Goal: Task Accomplishment & Management: Manage account settings

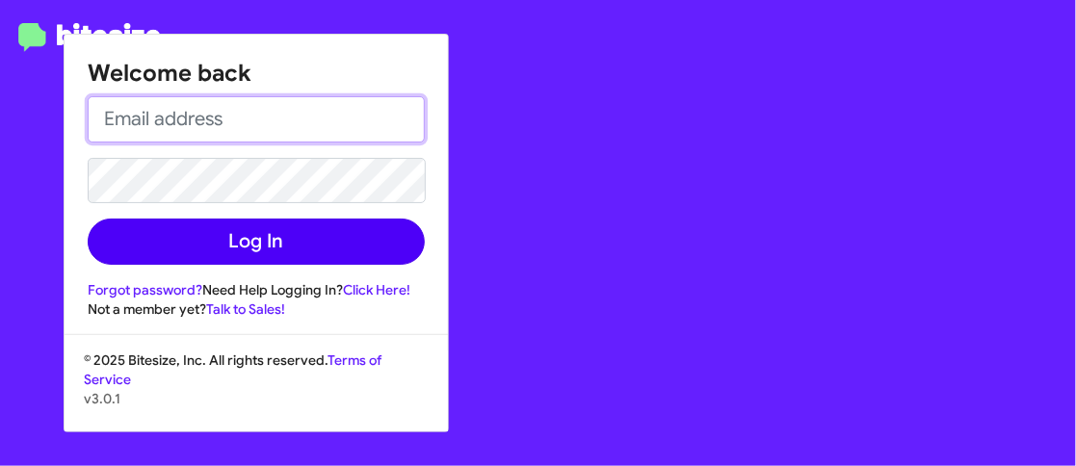
type input "[EMAIL_ADDRESS][PERSON_NAME][DOMAIN_NAME]"
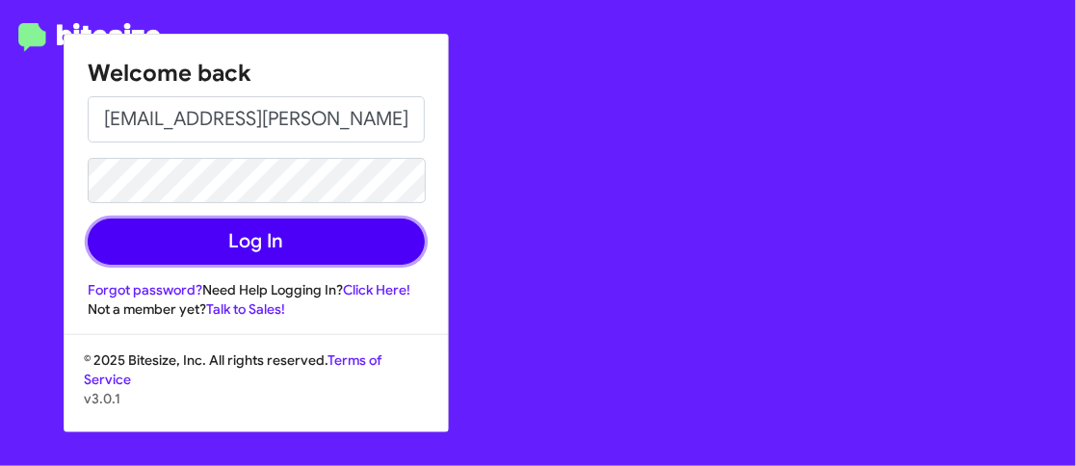
click at [249, 246] on button "Log In" at bounding box center [256, 242] width 337 height 46
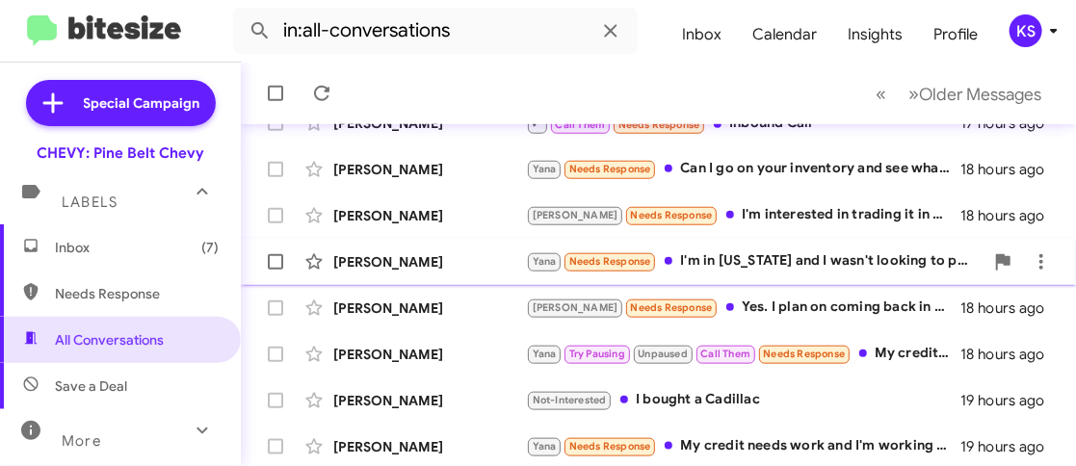
scroll to position [651, 0]
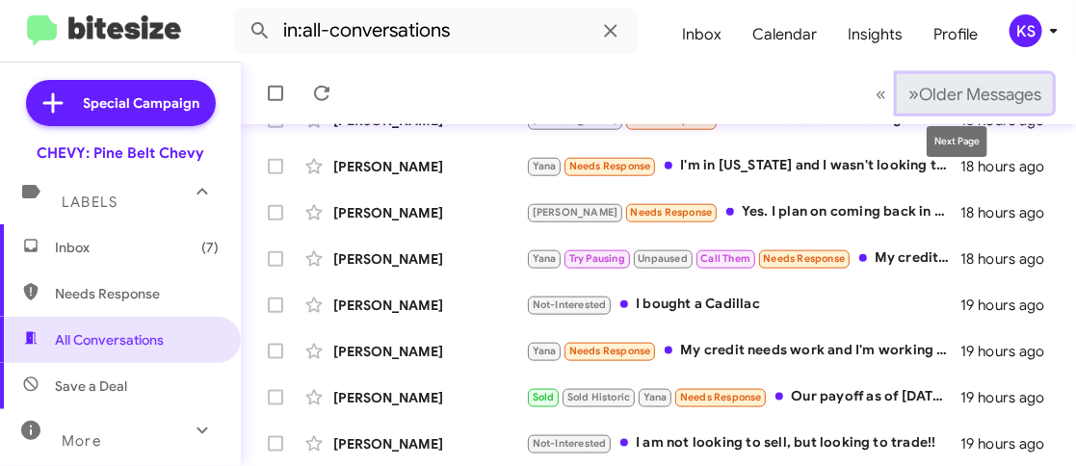
click at [921, 93] on span "Older Messages" at bounding box center [980, 94] width 122 height 21
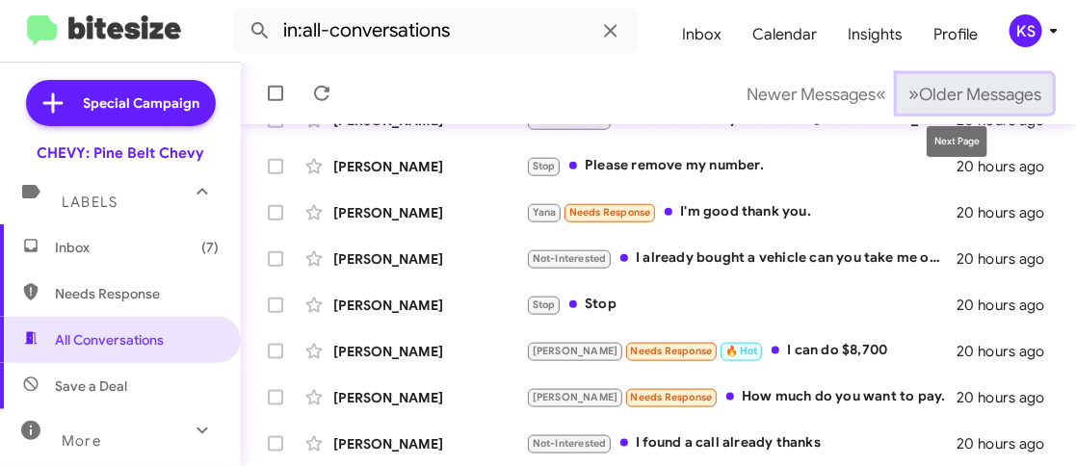
click at [925, 89] on span "Older Messages" at bounding box center [980, 94] width 122 height 21
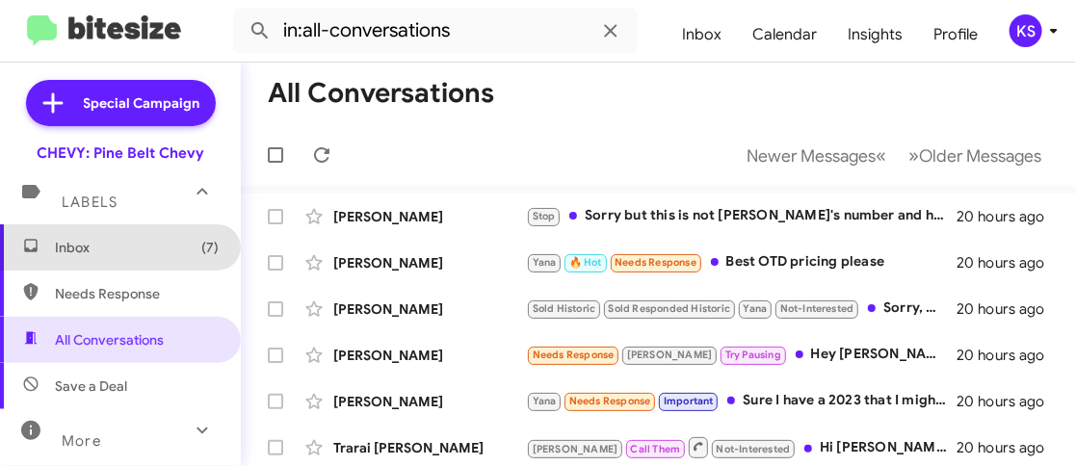
click at [132, 249] on span "Inbox (7)" at bounding box center [137, 247] width 164 height 19
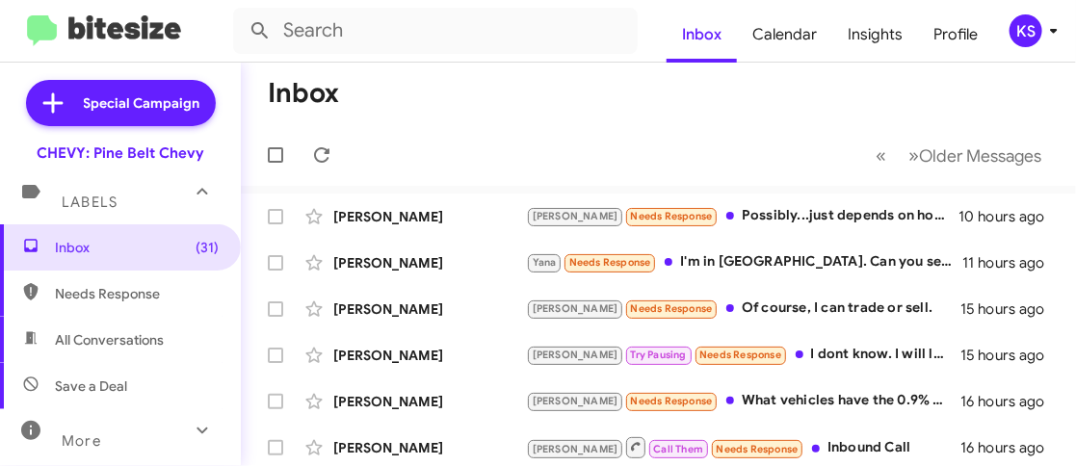
click at [1042, 34] on icon at bounding box center [1053, 30] width 23 height 23
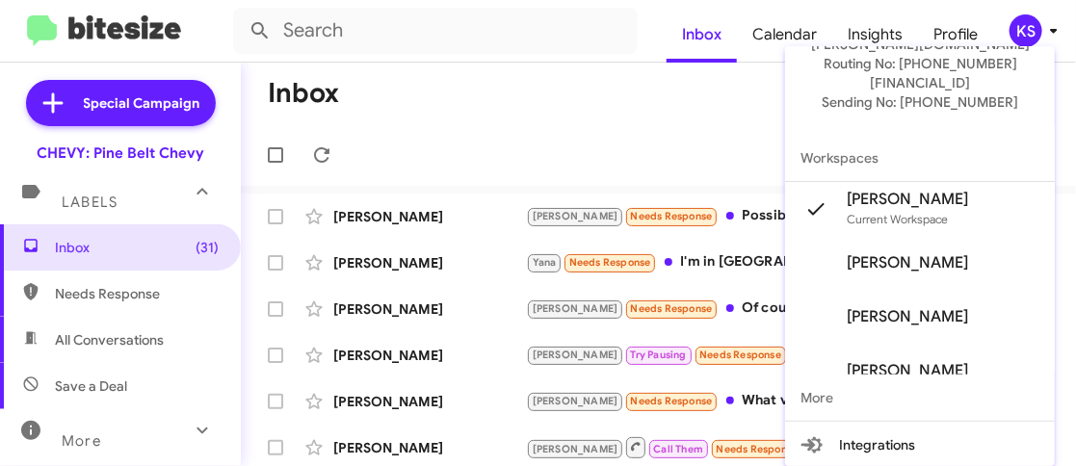
scroll to position [193, 0]
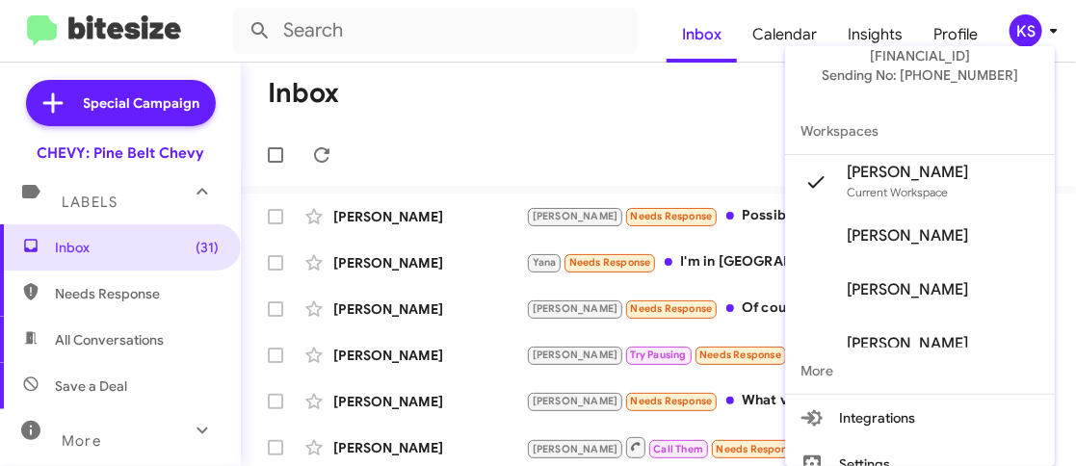
click at [896, 280] on span "[PERSON_NAME]" at bounding box center [906, 289] width 121 height 19
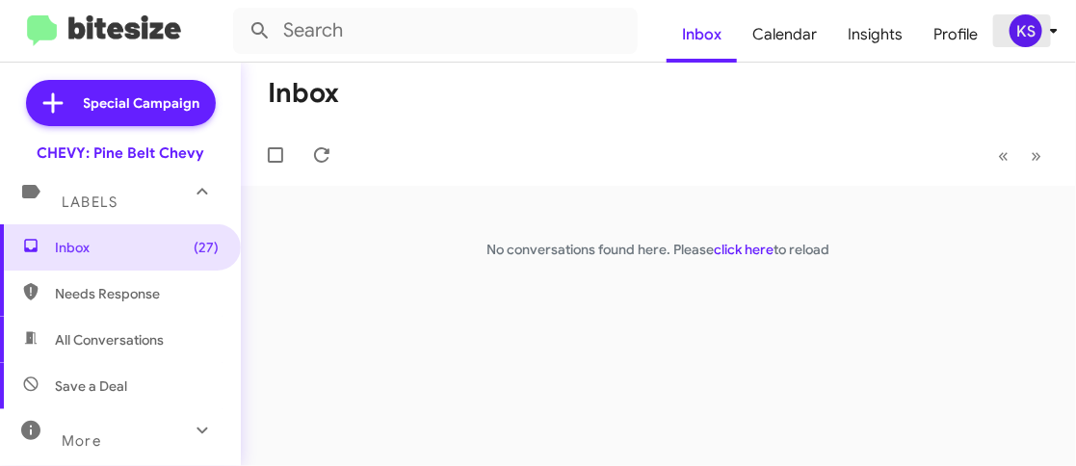
click at [1042, 31] on icon at bounding box center [1053, 30] width 23 height 23
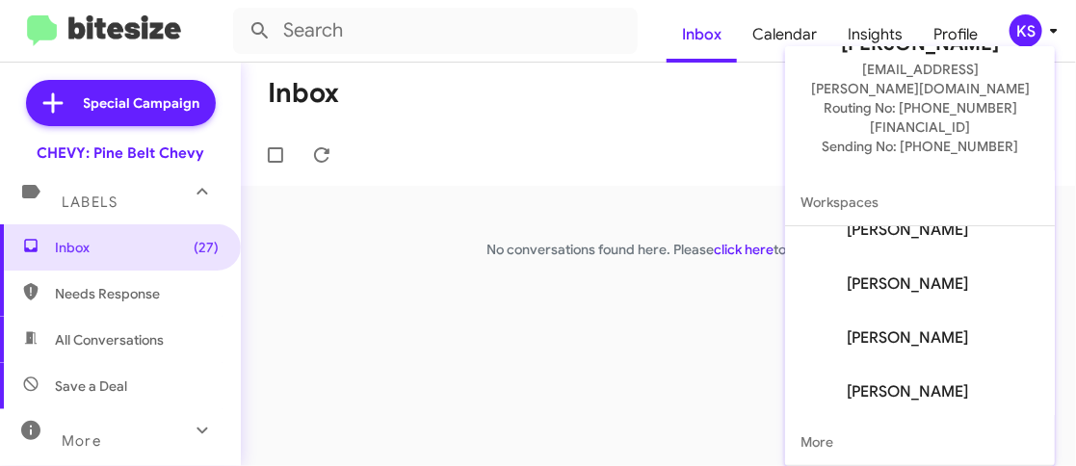
scroll to position [242, 0]
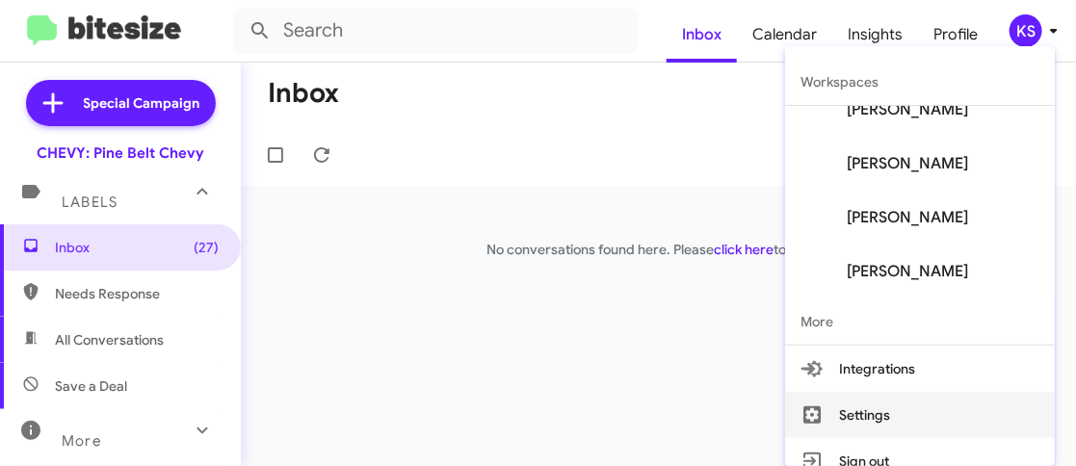
click at [861, 392] on button "Settings" at bounding box center [920, 415] width 270 height 46
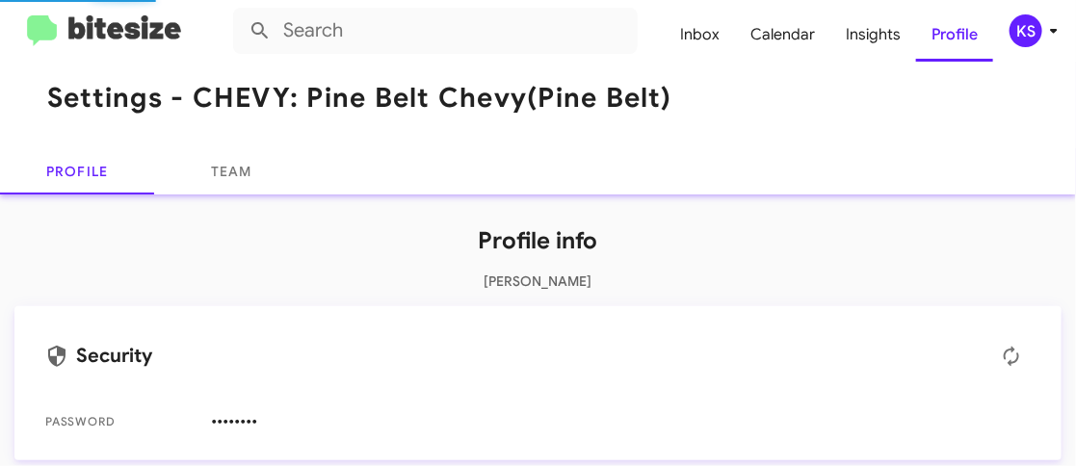
scroll to position [23, 0]
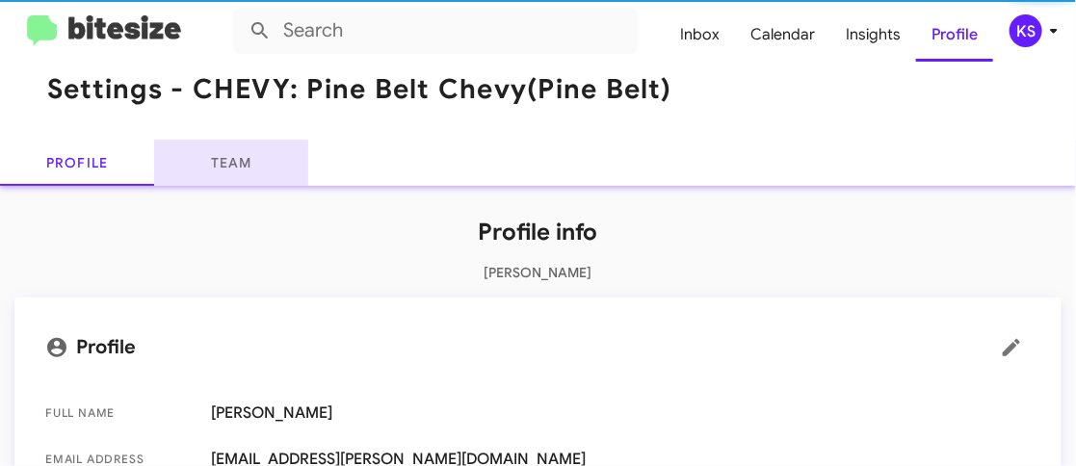
click at [246, 163] on link "Team" at bounding box center [231, 163] width 154 height 46
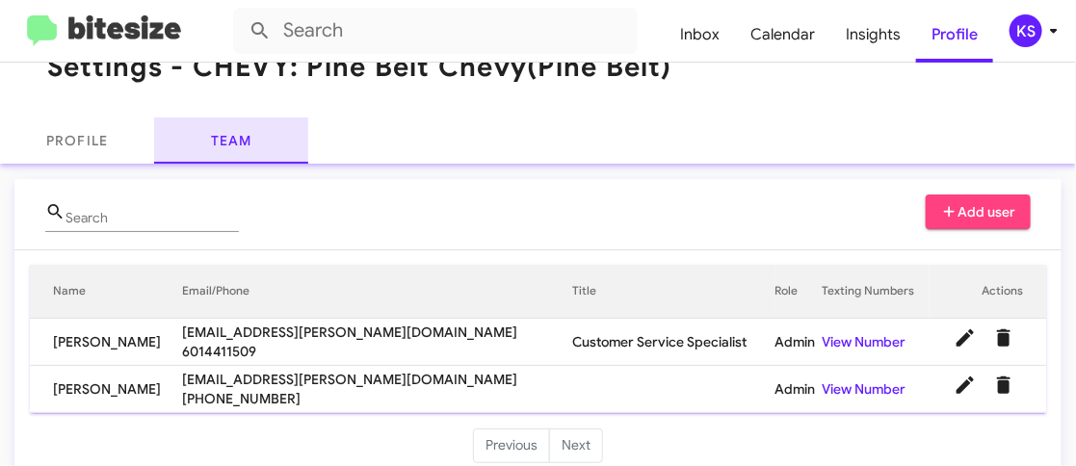
scroll to position [70, 0]
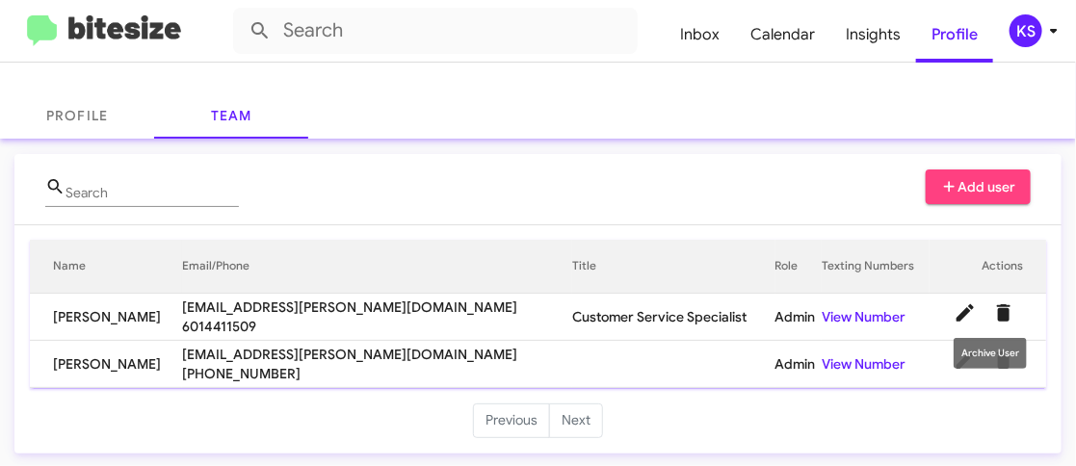
click at [997, 312] on icon "Delete User" at bounding box center [1003, 312] width 13 height 17
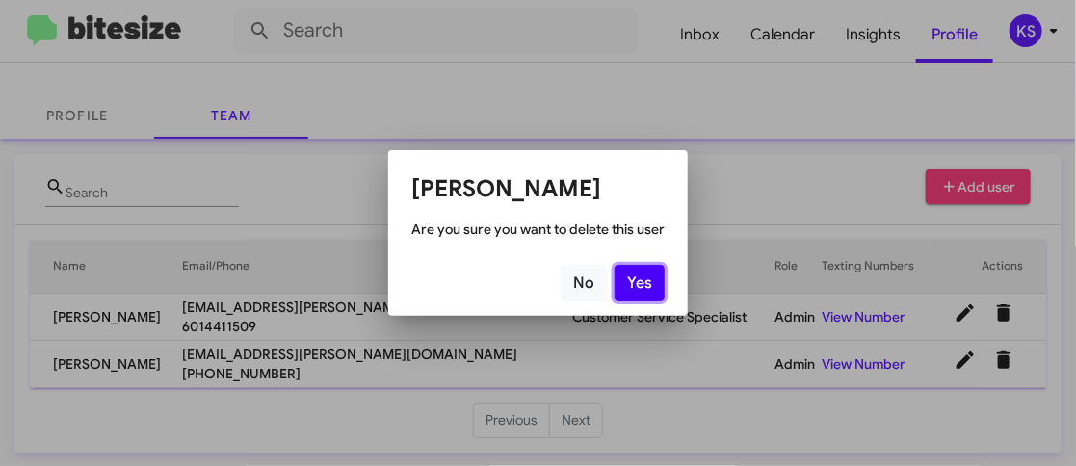
click at [632, 286] on button "Yes" at bounding box center [639, 283] width 50 height 37
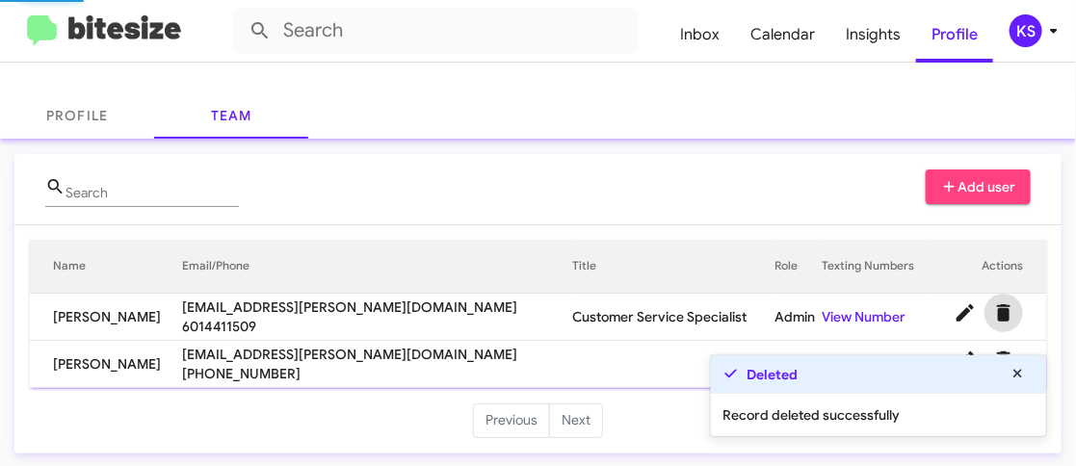
scroll to position [24, 0]
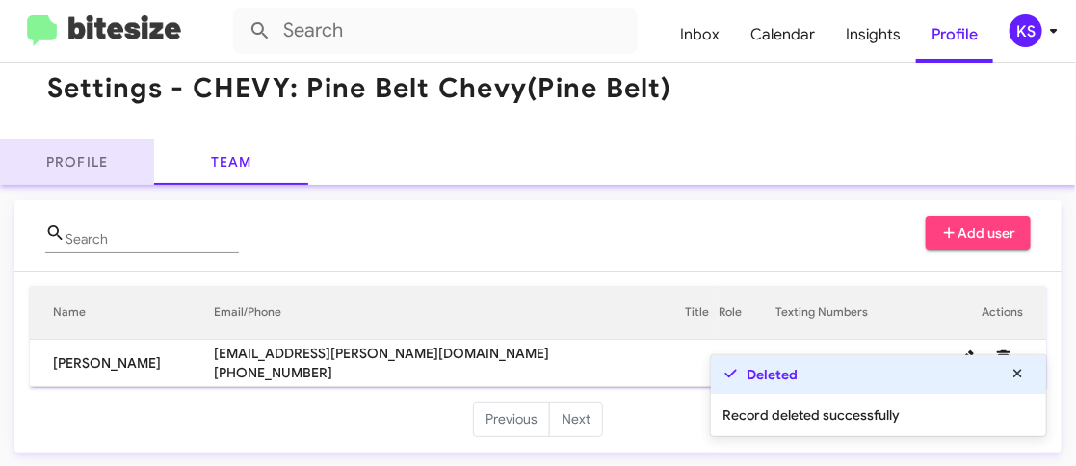
click at [79, 153] on link "Profile" at bounding box center [77, 162] width 154 height 46
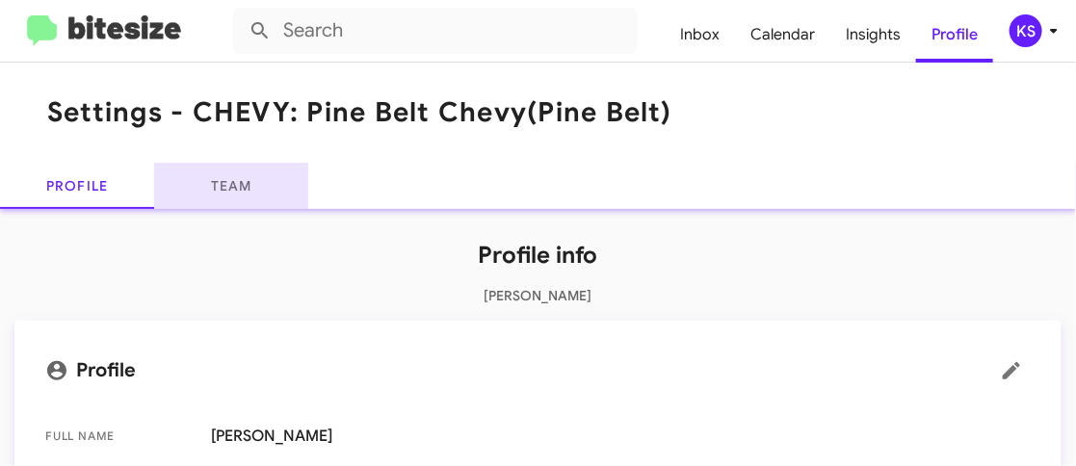
click at [230, 183] on link "Team" at bounding box center [231, 186] width 154 height 46
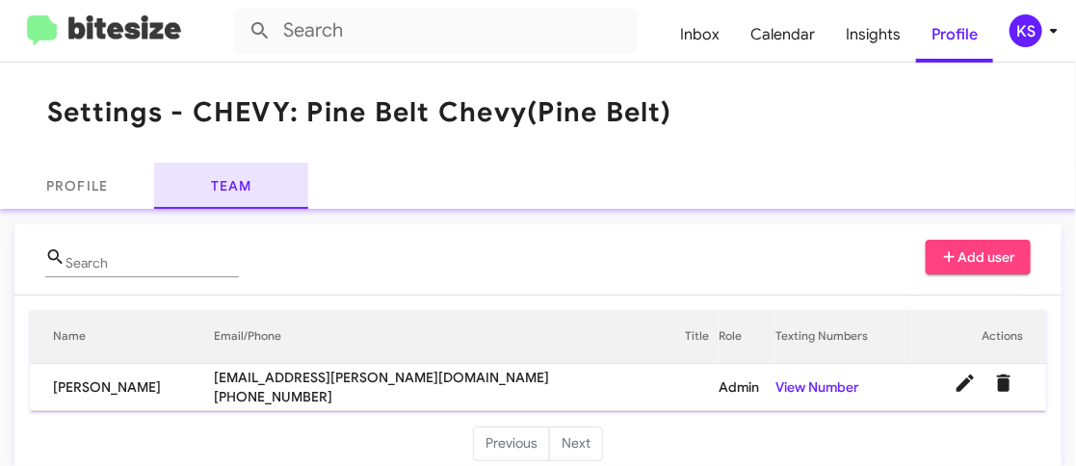
scroll to position [24, 0]
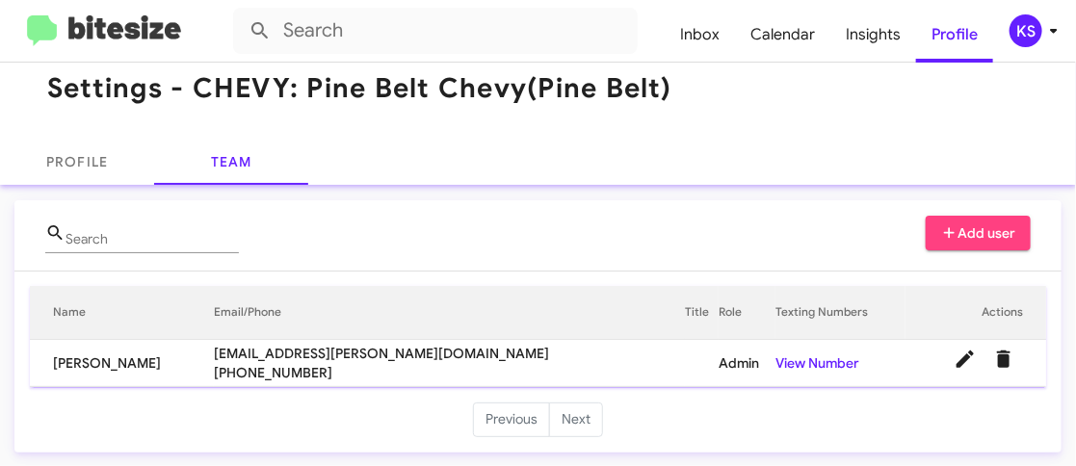
click at [572, 415] on li "Next" at bounding box center [576, 419] width 53 height 35
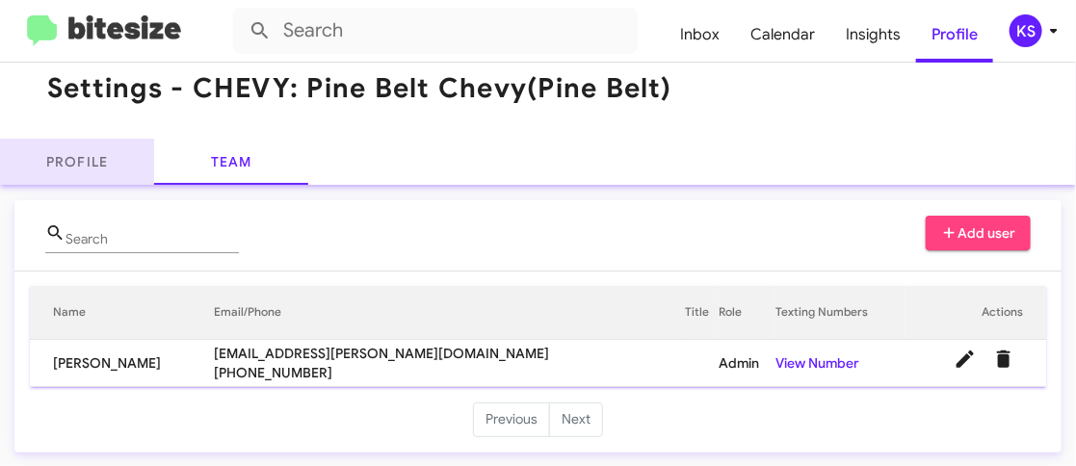
click at [104, 157] on link "Profile" at bounding box center [77, 162] width 154 height 46
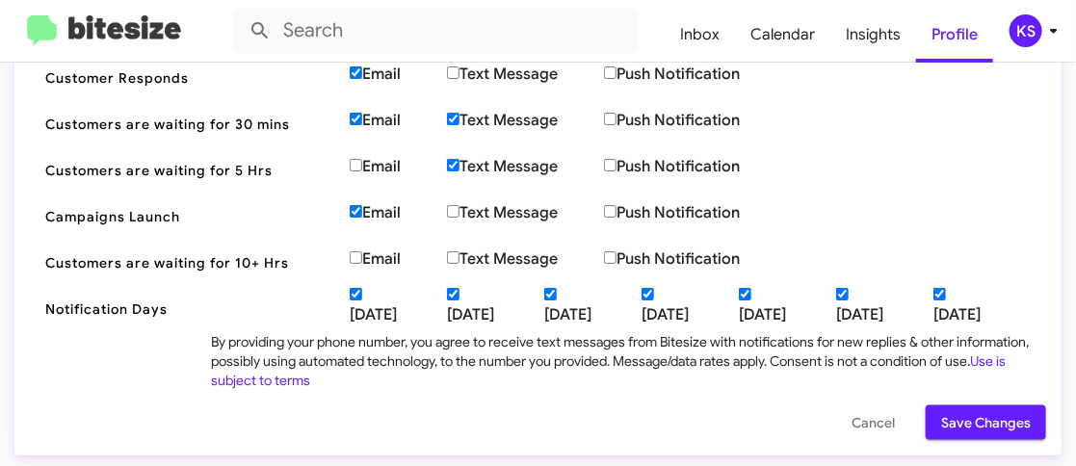
scroll to position [598, 0]
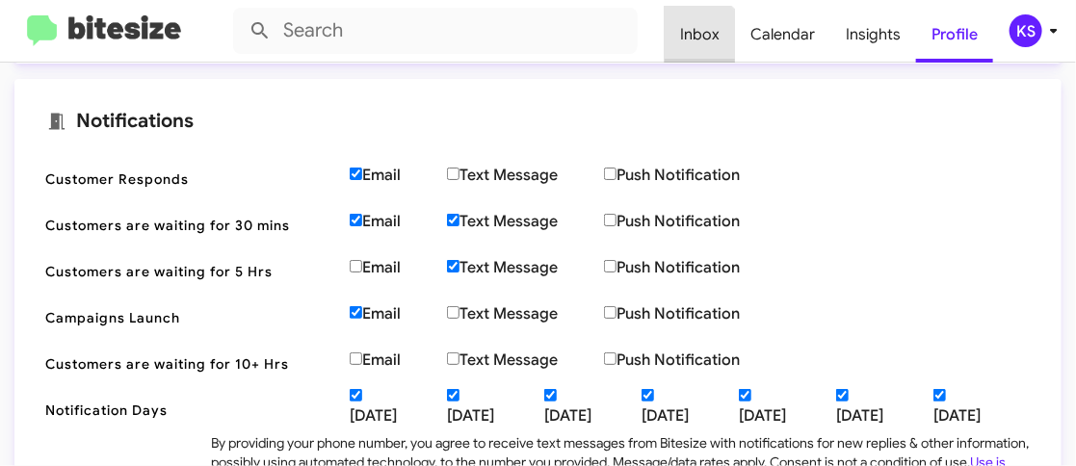
click at [703, 43] on span "Inbox" at bounding box center [699, 35] width 70 height 56
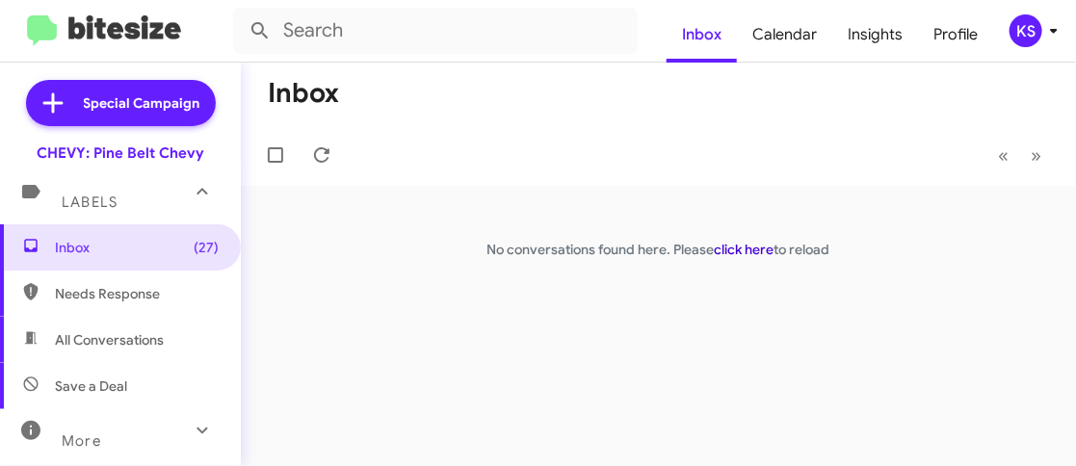
click at [744, 250] on link "click here" at bounding box center [744, 249] width 60 height 17
click at [778, 39] on span "Calendar" at bounding box center [784, 35] width 95 height 56
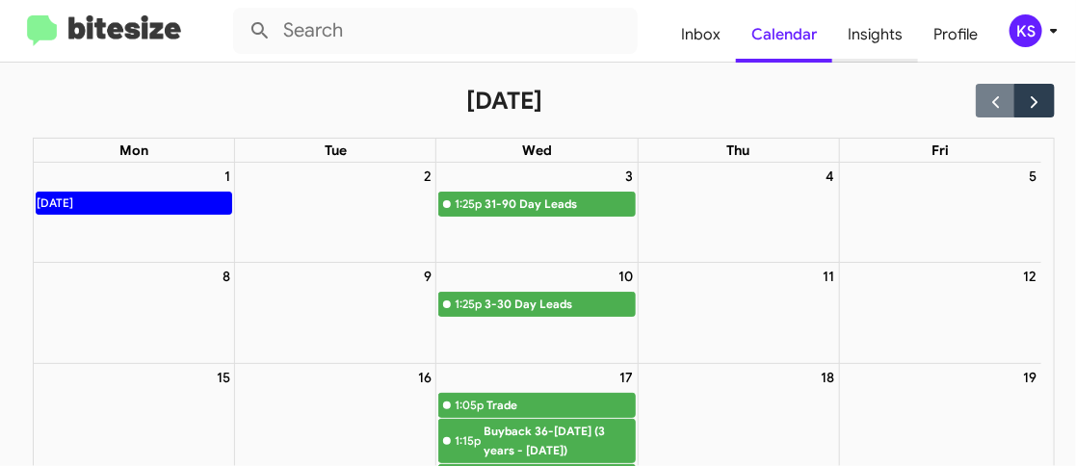
click at [895, 47] on span "Insights" at bounding box center [875, 35] width 86 height 56
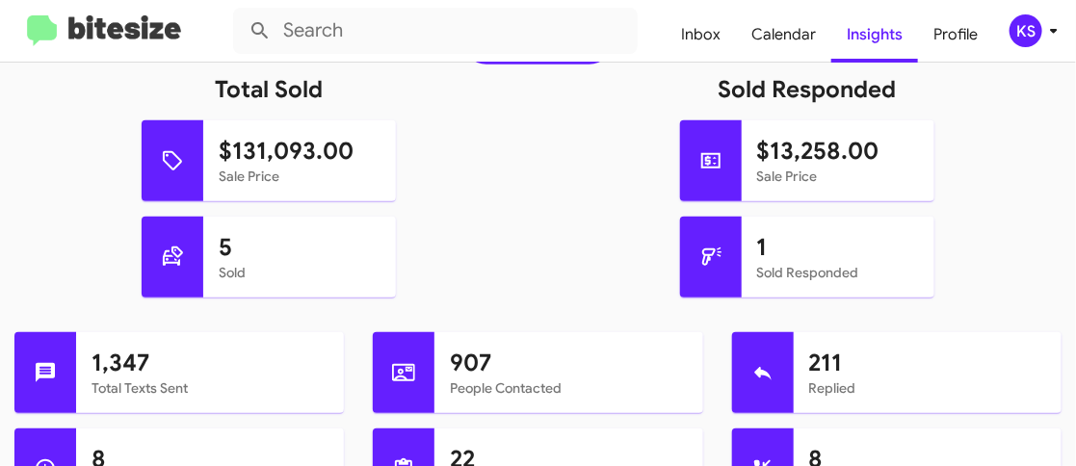
scroll to position [674, 0]
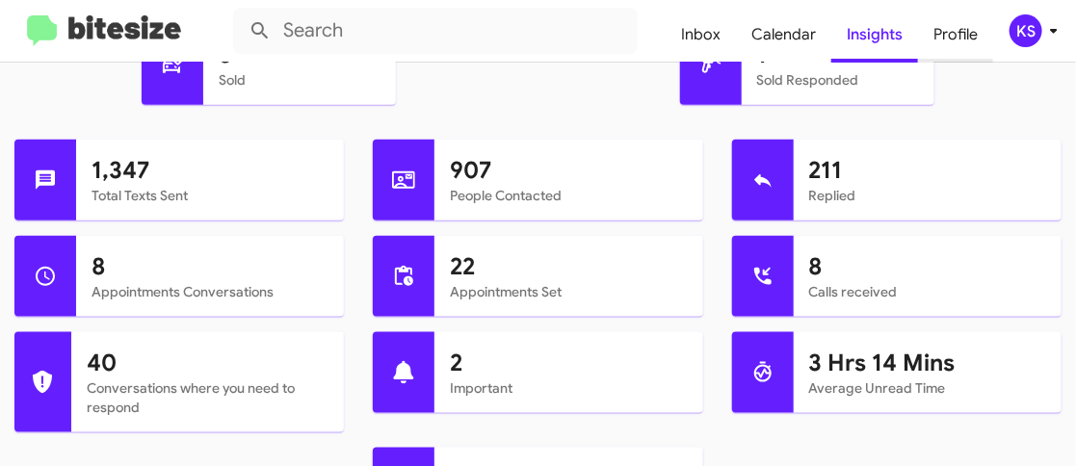
click at [960, 30] on span "Profile" at bounding box center [955, 35] width 75 height 56
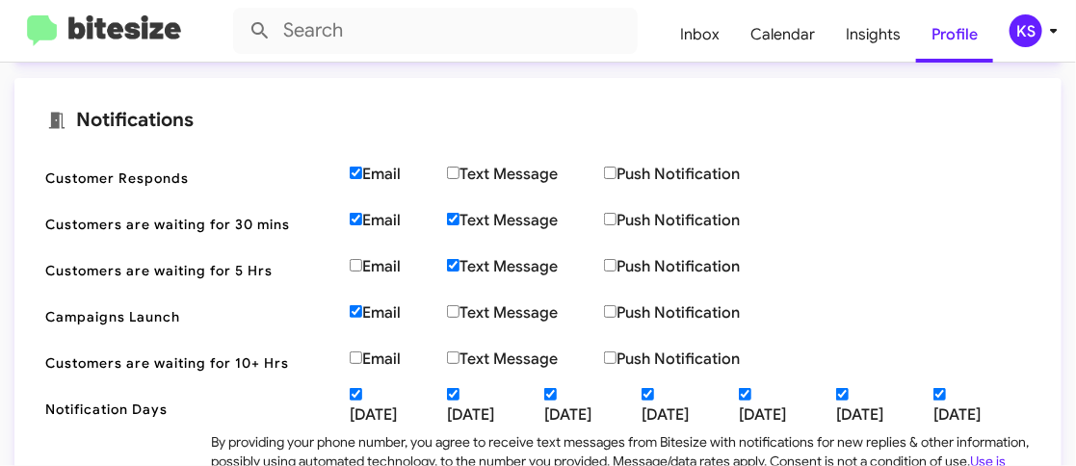
scroll to position [598, 0]
click at [351, 220] on input "Email" at bounding box center [356, 220] width 13 height 13
checkbox input "false"
click at [355, 169] on input "Email" at bounding box center [356, 174] width 13 height 13
checkbox input "false"
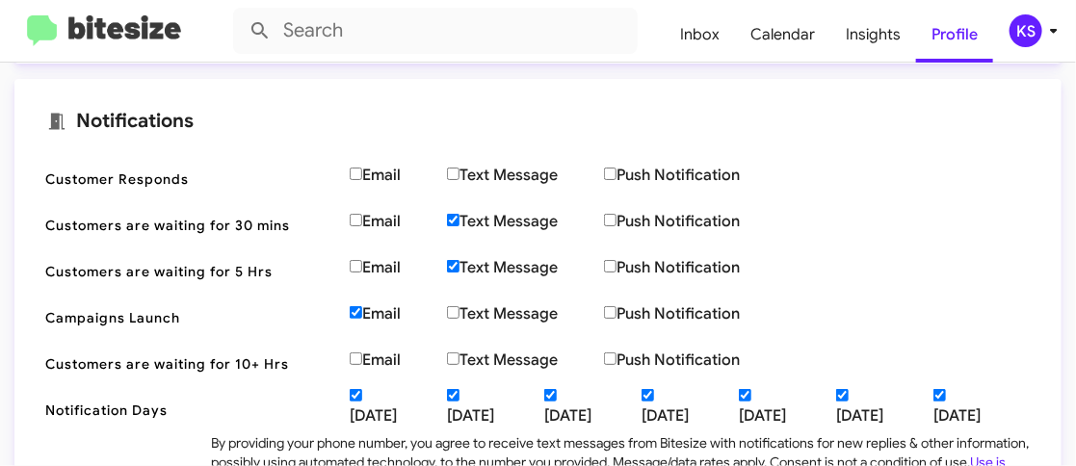
click at [352, 356] on input "Email" at bounding box center [356, 358] width 13 height 13
checkbox input "true"
click at [357, 220] on input "Email" at bounding box center [356, 220] width 13 height 13
checkbox input "true"
click at [358, 266] on input "Email" at bounding box center [356, 266] width 13 height 13
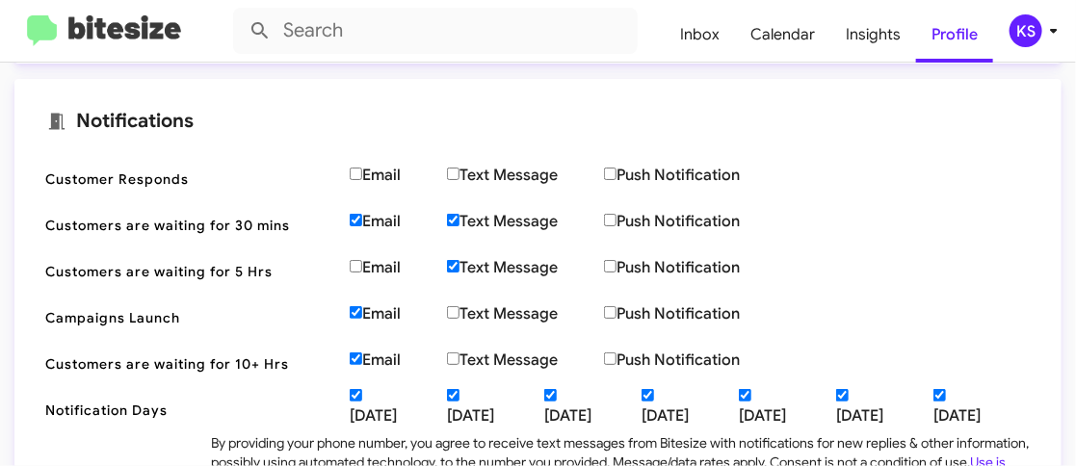
checkbox input "true"
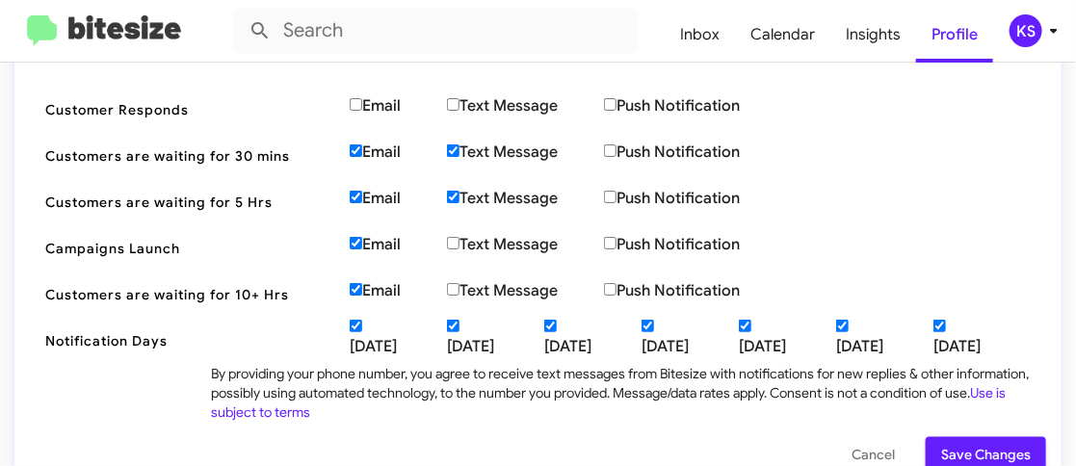
scroll to position [694, 0]
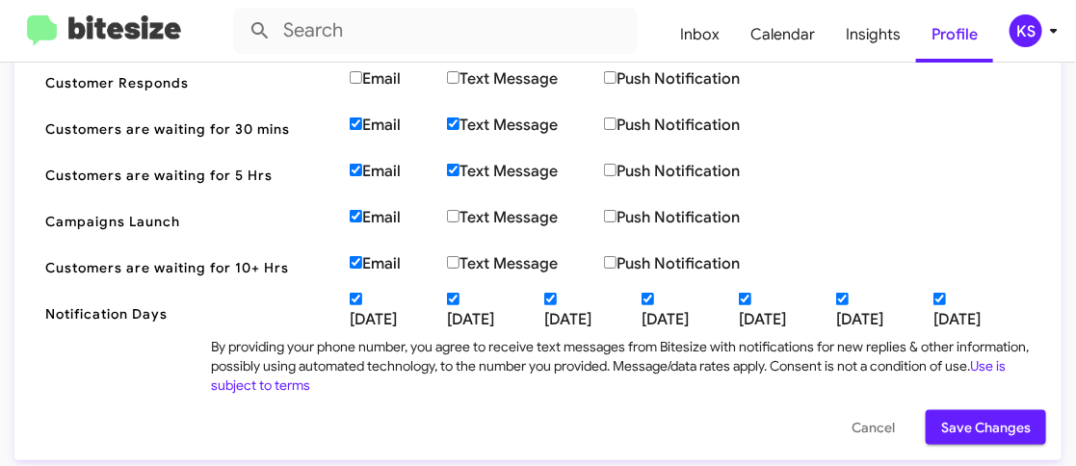
click at [941, 423] on span "Save Changes" at bounding box center [986, 427] width 90 height 35
